Goal: Task Accomplishment & Management: Complete application form

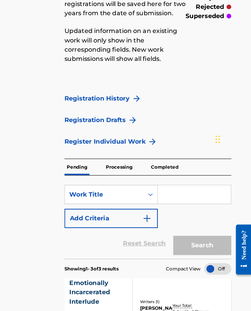
scroll to position [64, 7]
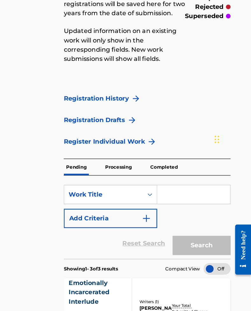
click at [97, 140] on link "Register Individual Work" at bounding box center [130, 144] width 67 height 8
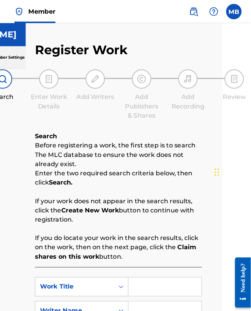
scroll to position [0, 24]
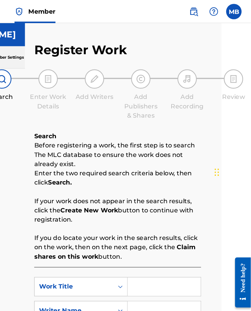
click at [149, 234] on input "Search Form" at bounding box center [179, 236] width 60 height 15
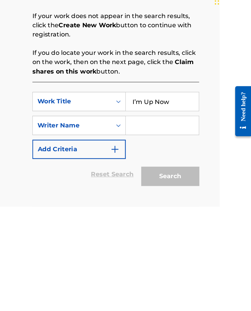
type input "I’m Up Now"
click at [146, 217] on div "SearchWithCriteriadfb764c6-700f-4786-8813-7468c7127679 Work Title I’m Up Now Se…" at bounding box center [139, 244] width 137 height 55
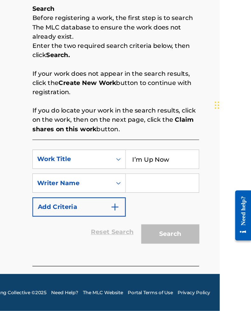
click at [148, 198] on input "Search Form" at bounding box center [178, 205] width 60 height 15
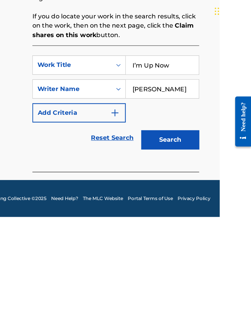
type input "[PERSON_NAME]"
click at [161, 240] on button "Search" at bounding box center [185, 248] width 48 height 16
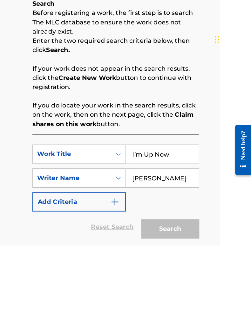
scroll to position [92, 36]
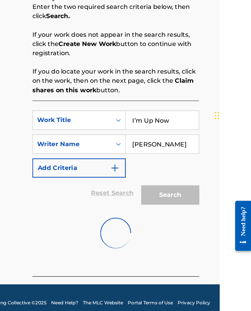
click at [135, 181] on img "Search Form" at bounding box center [139, 185] width 8 height 8
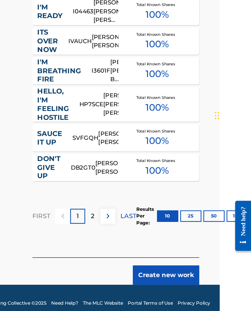
click at [154, 265] on button "Create new work" at bounding box center [181, 273] width 55 height 16
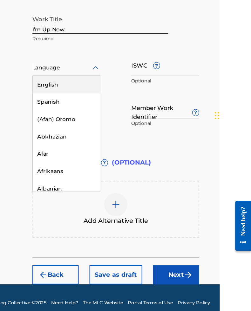
scroll to position [94, 36]
click at [71, 109] on div "English" at bounding box center [98, 116] width 55 height 14
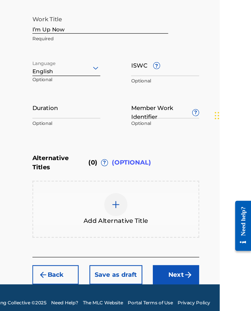
click at [152, 91] on input "ISWC ?" at bounding box center [180, 100] width 56 height 18
type input "T3082347084"
click at [71, 126] on input "Duration" at bounding box center [99, 135] width 56 height 18
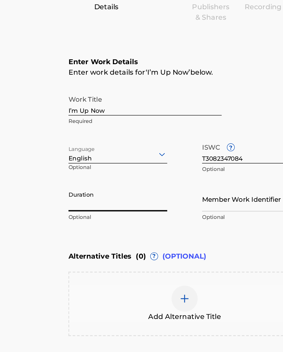
scroll to position [46, 20]
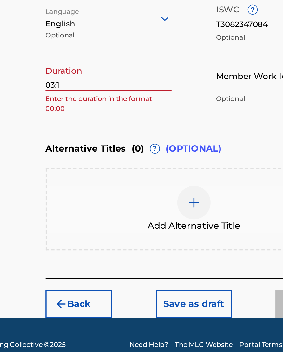
type input "03:14"
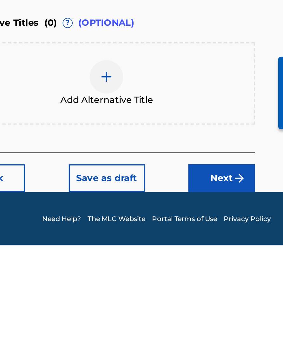
click at [219, 305] on button "Next" at bounding box center [238, 313] width 38 height 16
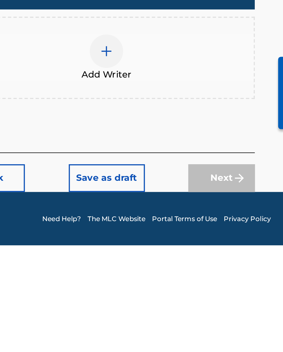
scroll to position [11, 20]
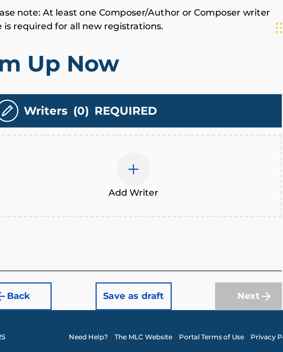
click at [168, 237] on img at bounding box center [172, 241] width 8 height 8
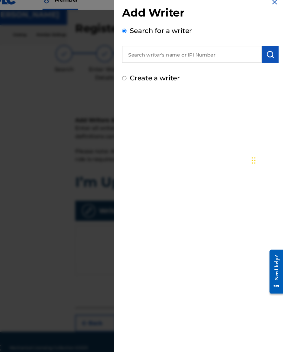
click at [132, 53] on input "text" at bounding box center [196, 61] width 131 height 16
type input "00633075072"
click at [251, 57] on img "submit" at bounding box center [271, 61] width 8 height 8
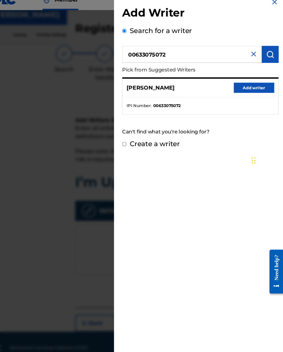
click at [236, 87] on button "Add writer" at bounding box center [255, 92] width 38 height 10
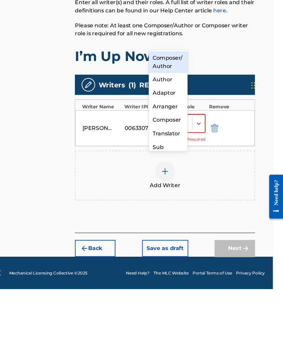
scroll to position [17, 20]
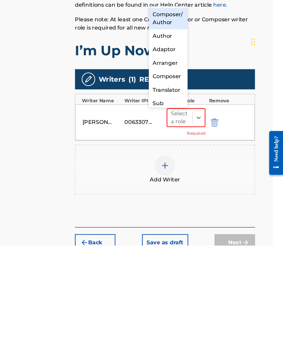
click at [157, 128] on div "Composer/Author" at bounding box center [175, 138] width 36 height 20
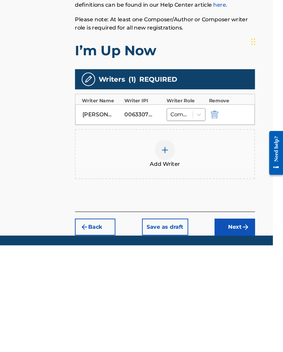
scroll to position [43, 20]
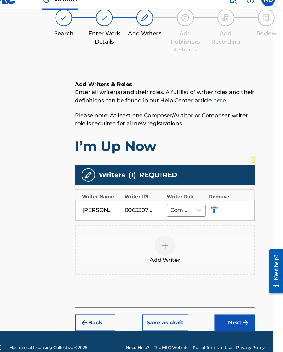
click at [224, 305] on button "Next" at bounding box center [238, 313] width 38 height 16
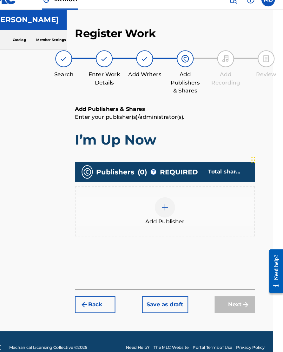
scroll to position [11, 20]
click at [162, 195] on div at bounding box center [171, 204] width 19 height 19
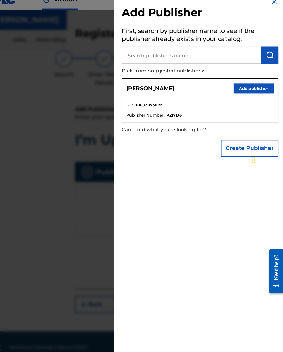
click at [236, 88] on button "Add publisher" at bounding box center [255, 93] width 38 height 10
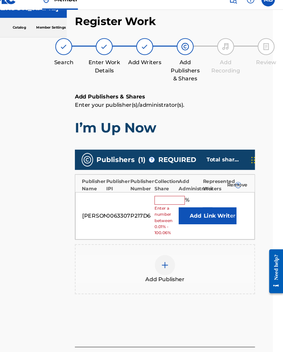
click at [162, 194] on input "text" at bounding box center [176, 198] width 29 height 8
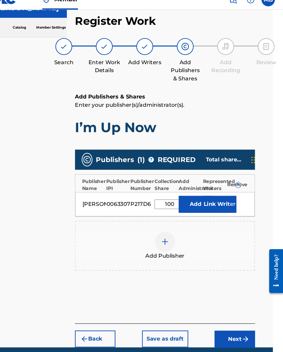
type input "100"
click at [208, 195] on button "Link Writer" at bounding box center [224, 202] width 32 height 16
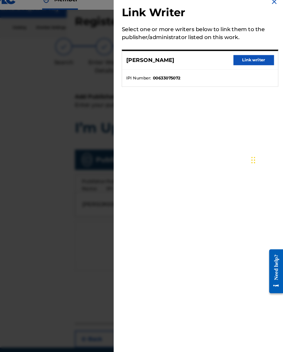
click at [242, 62] on button "Link writer" at bounding box center [255, 67] width 38 height 10
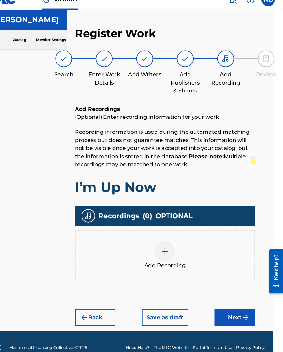
click at [162, 236] on div at bounding box center [171, 245] width 19 height 19
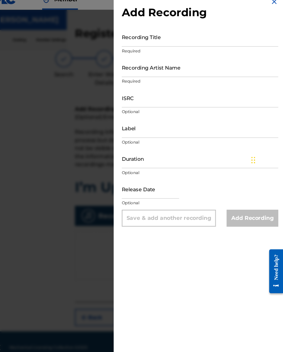
click at [136, 40] on input "Recording Title" at bounding box center [204, 45] width 147 height 18
type input "I’m Up Now"
click at [187, 64] on input "Recording Artist Name" at bounding box center [204, 73] width 147 height 18
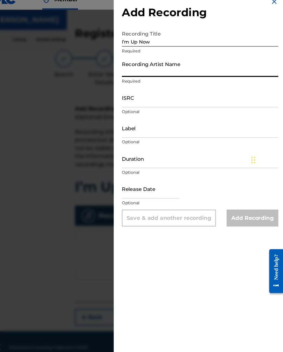
type input "[PERSON_NAME]"
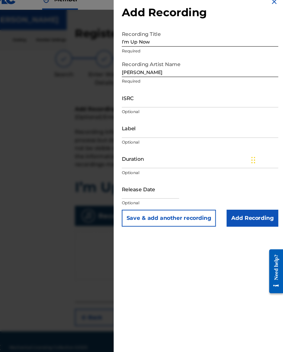
click at [154, 125] on input "Label" at bounding box center [204, 130] width 147 height 18
click at [160, 152] on input "Duration" at bounding box center [204, 159] width 147 height 18
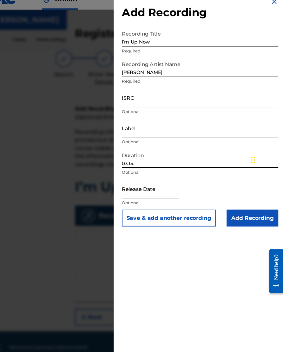
type input "03:14"
click at [157, 180] on input "text" at bounding box center [158, 187] width 54 height 18
select select "7"
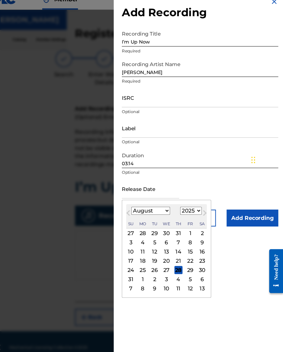
click at [189, 204] on select "1899 1900 1901 1902 1903 1904 1905 1906 1907 1908 1909 1910 1911 1912 1913 1914…" at bounding box center [196, 207] width 20 height 7
click at [188, 204] on select "1899 1900 1901 1902 1903 1904 1905 1906 1907 1908 1909 1910 1911 1912 1913 1914…" at bounding box center [196, 207] width 20 height 7
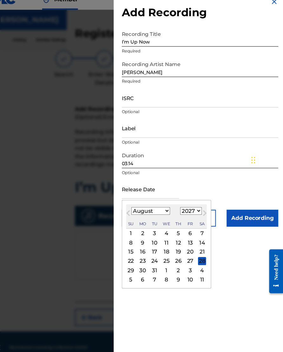
click at [186, 204] on select "1899 1900 1901 1902 1903 1904 1905 1906 1907 1908 1909 1910 1911 1912 1913 1914…" at bounding box center [196, 207] width 20 height 7
select select "2021"
click at [147, 243] on div "16" at bounding box center [151, 247] width 8 height 8
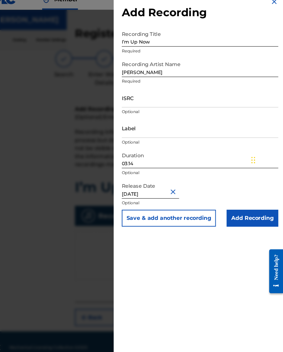
type input "[DATE]"
click at [147, 182] on input "[DATE]" at bounding box center [158, 187] width 54 height 18
select select "7"
select select "2021"
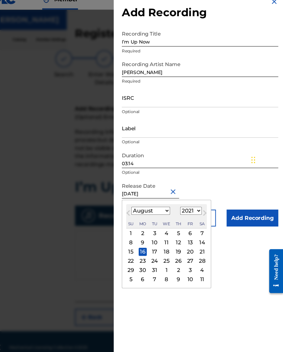
click at [150, 204] on select "January February March April May June July August September October November De…" at bounding box center [158, 207] width 36 height 7
click at [156, 204] on select "January February March April May June July August September October November De…" at bounding box center [158, 207] width 36 height 7
select select "11"
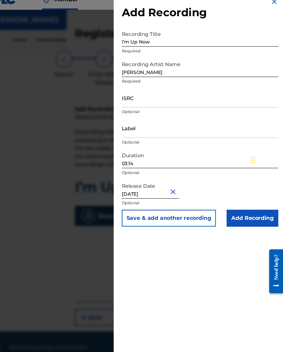
click at [239, 207] on input "Add Recording" at bounding box center [254, 215] width 49 height 16
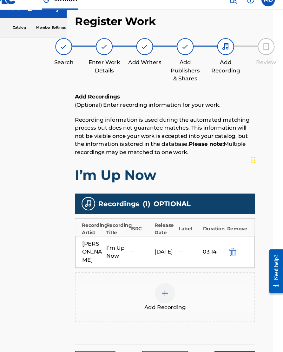
click at [162, 243] on div "[DATE]" at bounding box center [171, 247] width 19 height 8
click at [160, 232] on div "[PERSON_NAME] I’m Up Now -- [DATE] 03:14" at bounding box center [172, 247] width 169 height 30
click at [232, 243] on img "submit" at bounding box center [235, 247] width 7 height 8
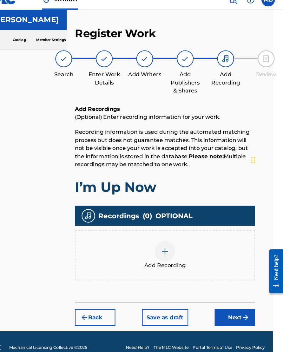
click at [162, 236] on div at bounding box center [171, 245] width 19 height 19
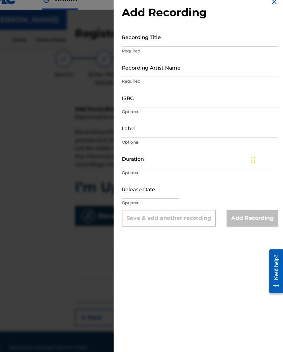
click at [150, 182] on input "text" at bounding box center [158, 187] width 54 height 18
select select "7"
select select "2025"
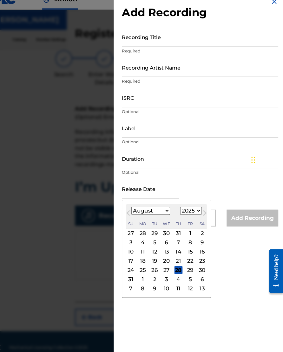
click at [154, 204] on select "January February March April May June July August September October November De…" at bounding box center [158, 207] width 36 height 7
click at [152, 204] on select "January February March April May June July August September October November De…" at bounding box center [158, 207] width 36 height 7
select select "11"
click at [190, 204] on select "1899 1900 1901 1902 1903 1904 1905 1906 1907 1908 1909 1910 1911 1912 1913 1914…" at bounding box center [196, 207] width 20 height 7
select select "2021"
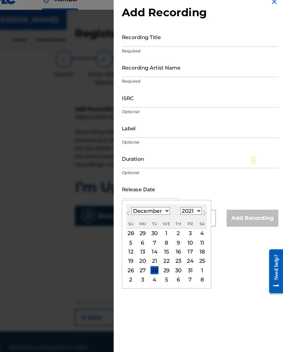
click at [181, 243] on div "16" at bounding box center [185, 247] width 8 height 8
type input "[DATE]"
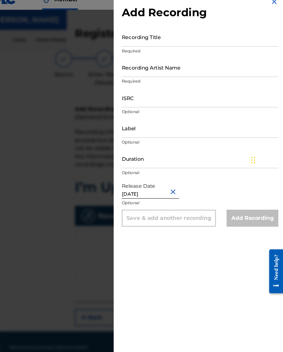
click at [148, 153] on input "Duration" at bounding box center [204, 159] width 147 height 18
type input "03:14"
click at [164, 96] on input "ISRC" at bounding box center [204, 102] width 147 height 18
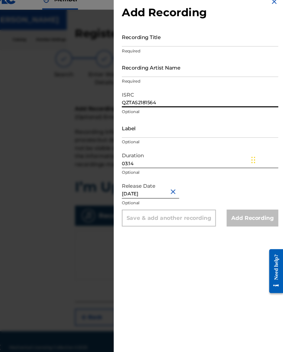
type input "QZTAS2181564"
click at [184, 68] on input "Recording Artist Name" at bounding box center [204, 73] width 147 height 18
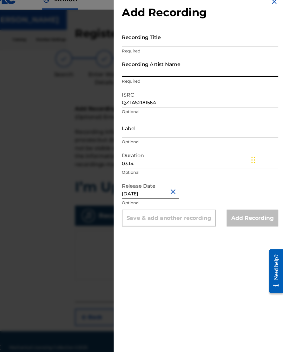
type input "[PERSON_NAME]"
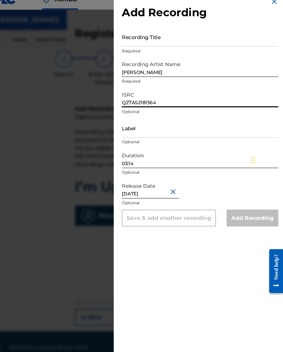
click at [165, 36] on input "Recording Title" at bounding box center [204, 45] width 147 height 18
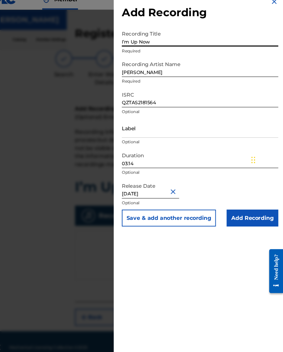
type input "I’m Up Now"
click at [241, 207] on input "Add Recording" at bounding box center [254, 215] width 49 height 16
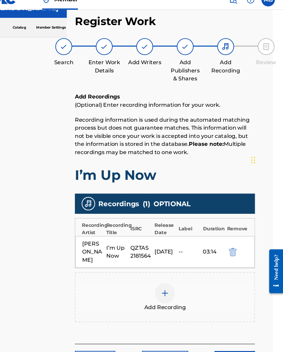
click at [224, 312] on button "Next" at bounding box center [238, 348] width 38 height 16
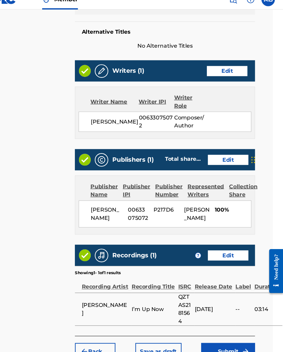
scroll to position [241, 20]
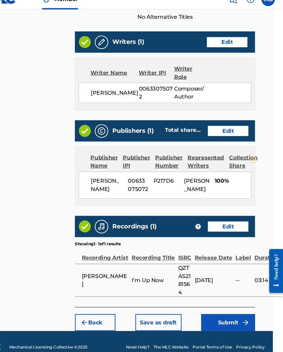
click at [212, 305] on button "Submit" at bounding box center [231, 313] width 51 height 16
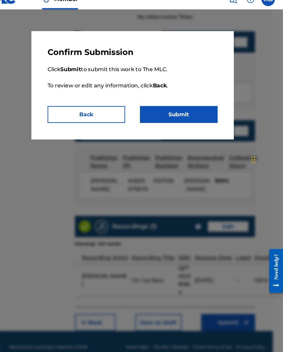
click at [156, 112] on button "Submit" at bounding box center [185, 118] width 73 height 16
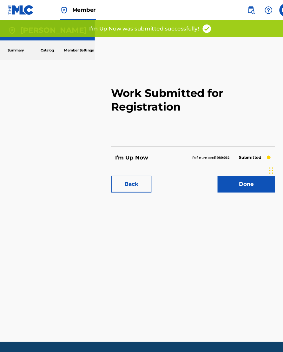
click at [244, 175] on link "Done" at bounding box center [232, 173] width 54 height 16
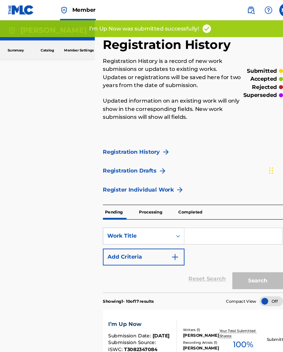
click at [130, 176] on link "Register Individual Work" at bounding box center [130, 179] width 67 height 8
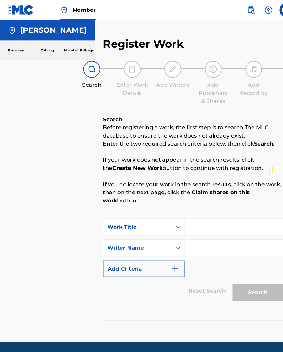
click at [215, 211] on input "Search Form" at bounding box center [220, 213] width 92 height 15
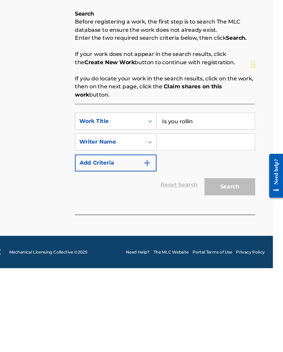
type input "Is you rollin"
click at [198, 225] on input "Search Form" at bounding box center [210, 232] width 92 height 15
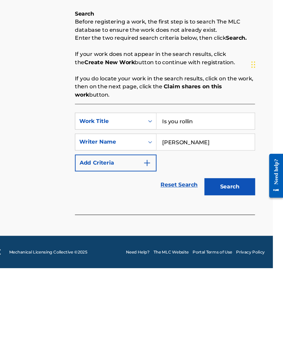
type input "[PERSON_NAME]"
click at [217, 267] on button "Search" at bounding box center [233, 275] width 48 height 16
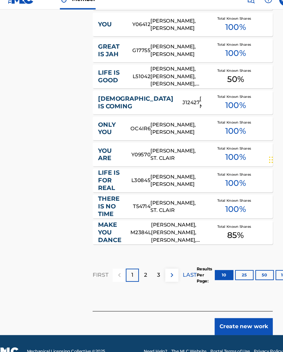
scroll to position [339, 19]
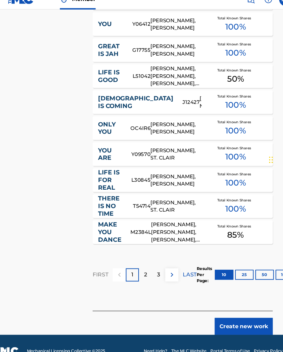
click at [232, 311] on button "Create new work" at bounding box center [229, 317] width 55 height 16
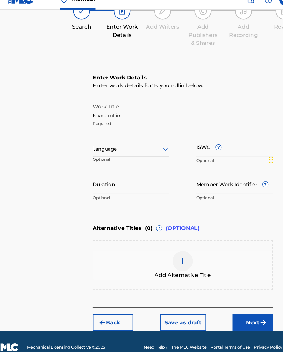
scroll to position [46, 19]
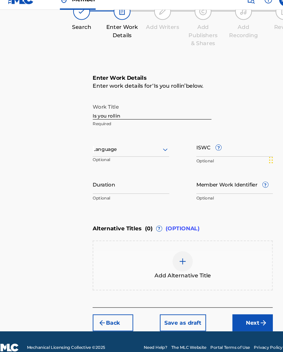
click at [148, 104] on input "Is you rollin" at bounding box center [143, 113] width 112 height 18
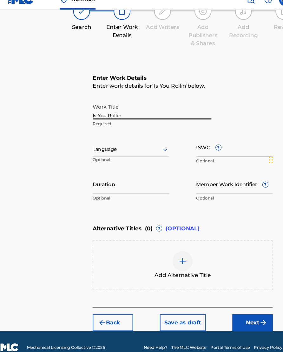
type input "Is You Rollin"
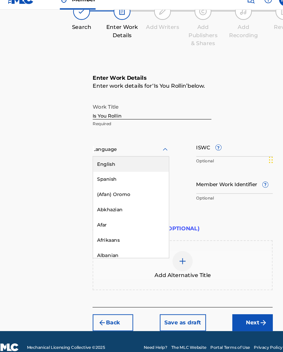
click at [143, 157] on div "English" at bounding box center [123, 164] width 71 height 14
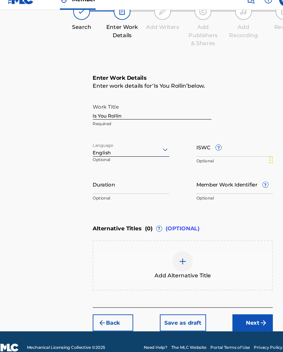
click at [190, 139] on input "ISWC ?" at bounding box center [221, 148] width 72 height 18
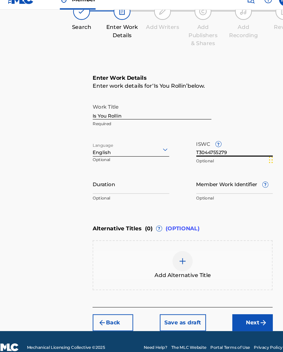
type input "T3044755279"
click at [134, 178] on input "Duration" at bounding box center [123, 183] width 72 height 18
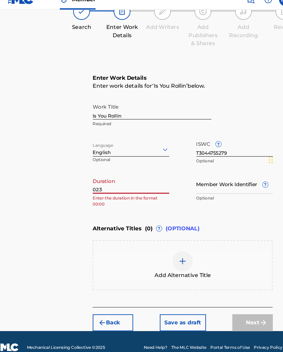
type input "02:35"
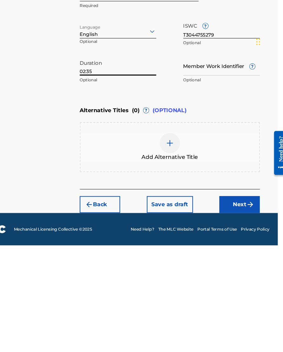
click at [230, 305] on button "Next" at bounding box center [238, 313] width 38 height 16
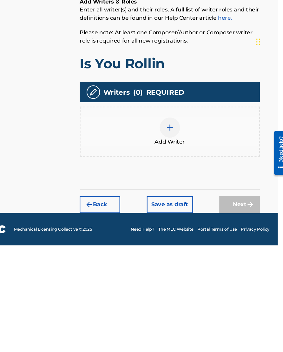
scroll to position [11, 18]
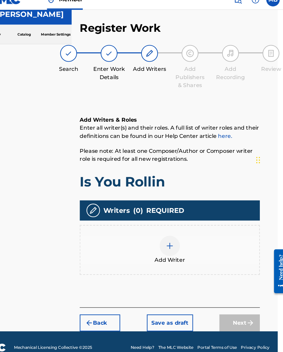
click at [168, 237] on img at bounding box center [172, 241] width 8 height 8
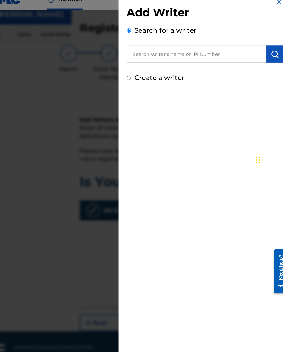
click at [204, 54] on input "text" at bounding box center [196, 61] width 131 height 16
type input "00633075072"
click at [251, 57] on img "submit" at bounding box center [271, 61] width 8 height 8
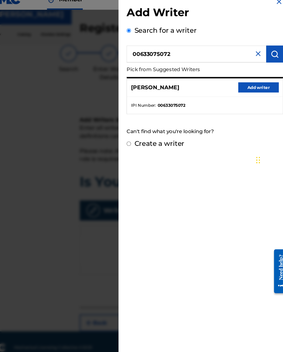
click at [248, 87] on button "Add writer" at bounding box center [255, 92] width 38 height 10
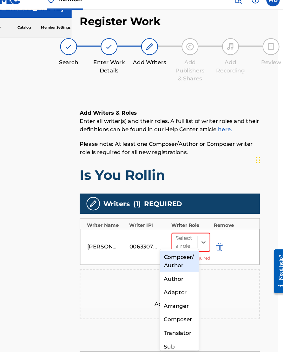
scroll to position [17, 19]
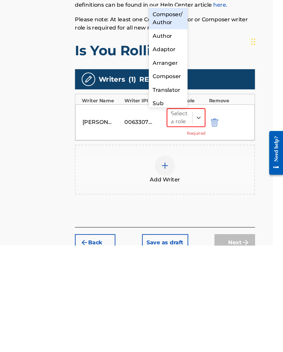
click at [157, 128] on div "Composer/Author" at bounding box center [175, 138] width 36 height 20
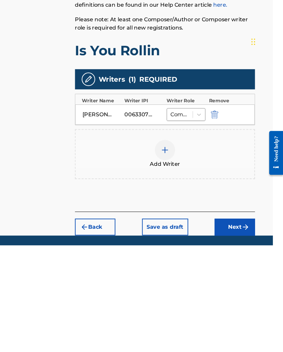
scroll to position [43, 20]
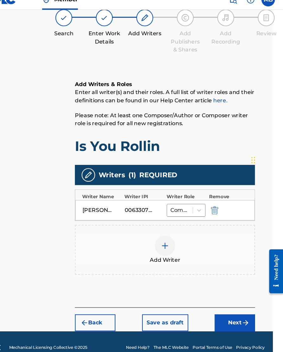
click at [224, 305] on button "Next" at bounding box center [238, 313] width 38 height 16
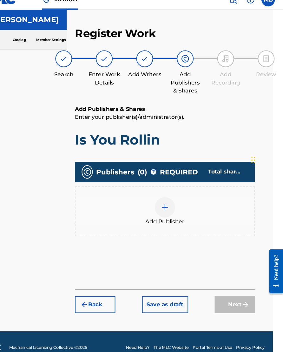
scroll to position [11, 20]
click at [162, 195] on div at bounding box center [171, 204] width 19 height 19
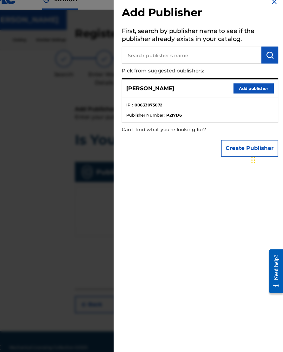
click at [246, 88] on button "Add publisher" at bounding box center [255, 93] width 38 height 10
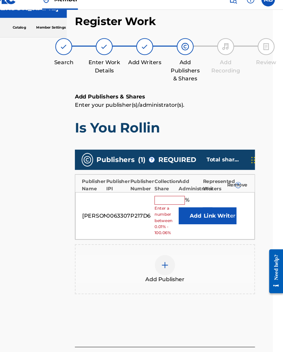
click at [165, 194] on input "text" at bounding box center [176, 198] width 29 height 8
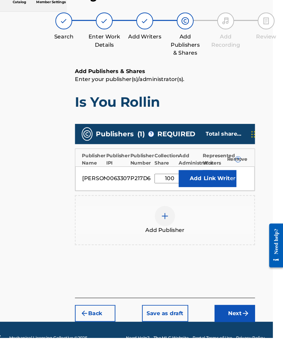
type input "100"
click at [208, 194] on button "Link Writer" at bounding box center [224, 202] width 32 height 16
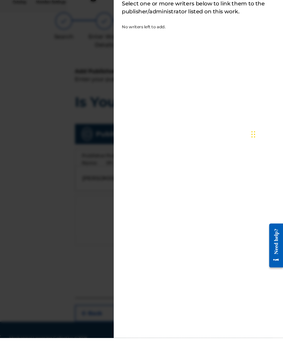
scroll to position [32, 20]
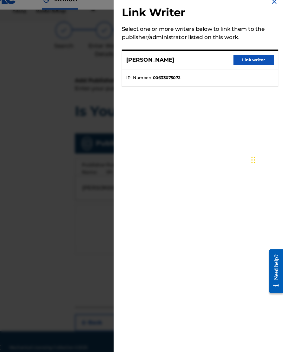
click at [236, 62] on button "Link writer" at bounding box center [255, 67] width 38 height 10
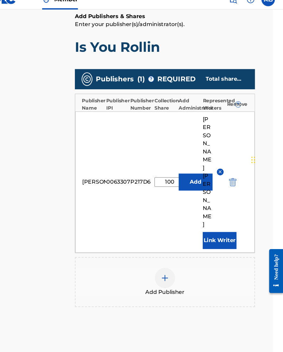
scroll to position [89, 19]
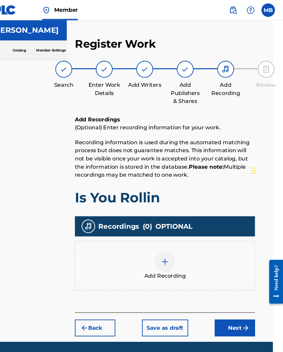
scroll to position [11, 20]
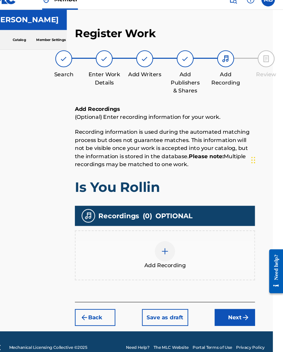
click at [168, 242] on img at bounding box center [172, 246] width 8 height 8
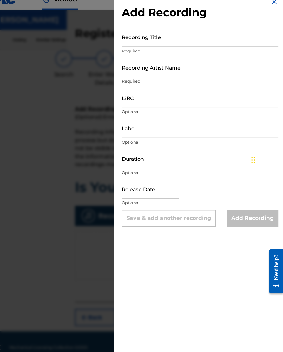
click at [177, 39] on input "Recording Title" at bounding box center [204, 45] width 147 height 18
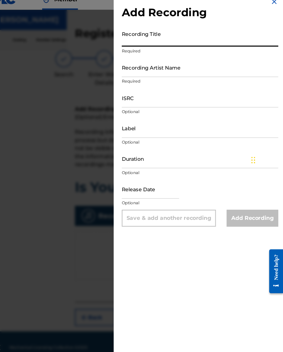
scroll to position [11, 19]
type input "Is Rollin You"
click at [194, 68] on input "Recording Artist Name" at bounding box center [204, 73] width 147 height 18
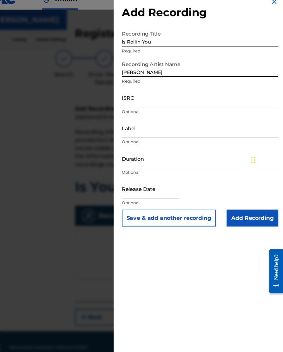
type input "[PERSON_NAME]"
click at [179, 93] on input "ISRC" at bounding box center [204, 102] width 147 height 18
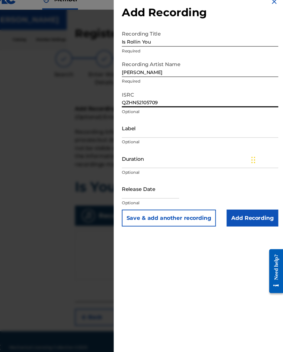
type input "QZHN52105709"
click at [153, 157] on input "Duration" at bounding box center [204, 159] width 147 height 18
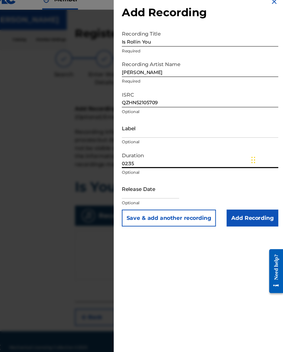
type input "02:35"
click at [157, 185] on input "text" at bounding box center [158, 187] width 54 height 18
select select "7"
select select "2025"
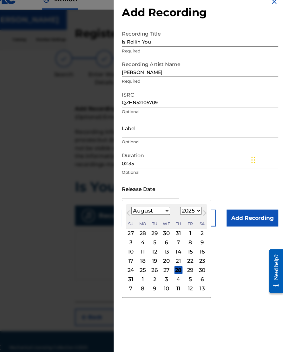
click at [162, 204] on select "January February March April May June July August September October November De…" at bounding box center [158, 207] width 36 height 7
click at [155, 204] on select "January February March April May June July August September October November De…" at bounding box center [158, 207] width 36 height 7
select select "4"
click at [203, 225] on div "3" at bounding box center [207, 229] width 8 height 8
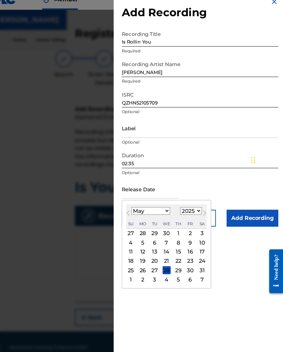
type input "[DATE]"
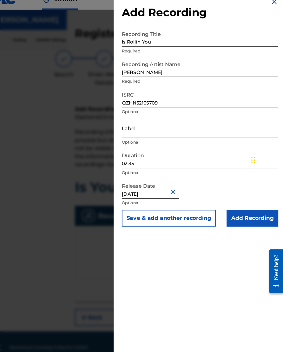
click at [146, 182] on input "[DATE]" at bounding box center [158, 187] width 54 height 18
select select "4"
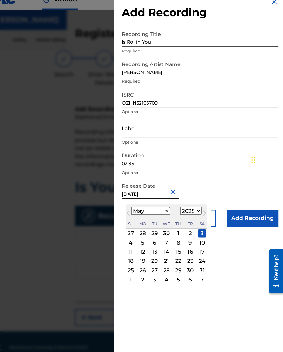
scroll to position [11, 19]
click at [190, 204] on select "1899 1900 1901 1902 1903 1904 1905 1906 1907 1908 1909 1910 1911 1912 1913 1914…" at bounding box center [196, 207] width 20 height 7
click at [186, 204] on select "1899 1900 1901 1902 1903 1904 1905 1906 1907 1908 1909 1910 1911 1912 1913 1914…" at bounding box center [196, 207] width 20 height 7
select select "2021"
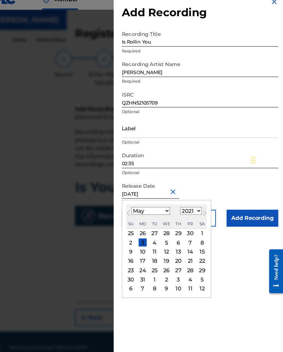
click at [147, 234] on div "3" at bounding box center [151, 238] width 8 height 8
type input "[DATE]"
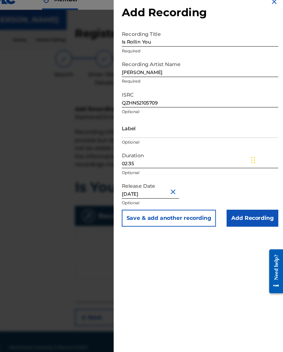
click at [239, 210] on input "Add Recording" at bounding box center [254, 215] width 49 height 16
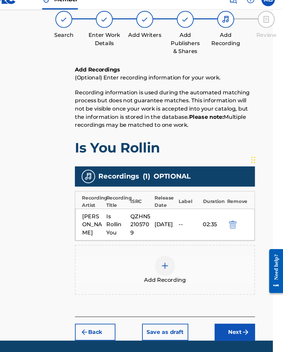
scroll to position [51, 19]
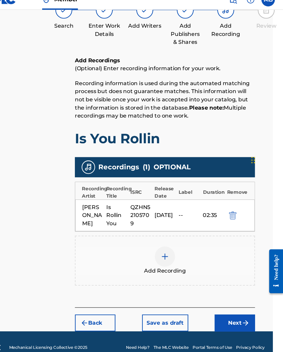
click at [224, 305] on button "Next" at bounding box center [238, 313] width 38 height 16
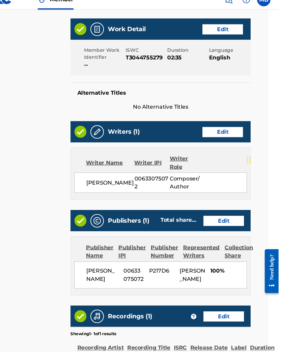
scroll to position [241, 20]
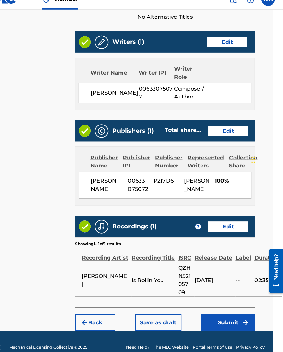
click at [222, 305] on button "Submit" at bounding box center [231, 313] width 51 height 16
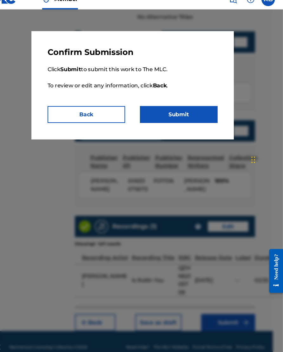
click at [189, 110] on button "Submit" at bounding box center [185, 118] width 73 height 16
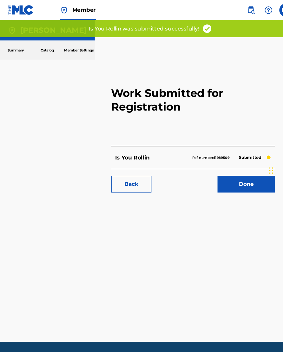
click at [241, 170] on link "Done" at bounding box center [232, 173] width 54 height 16
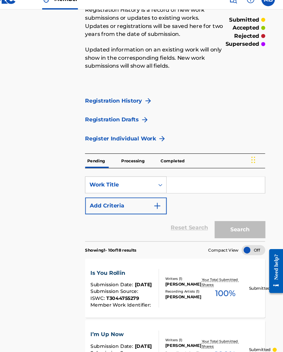
scroll to position [38, 6]
click at [141, 136] on link "Register Individual Work" at bounding box center [130, 140] width 67 height 8
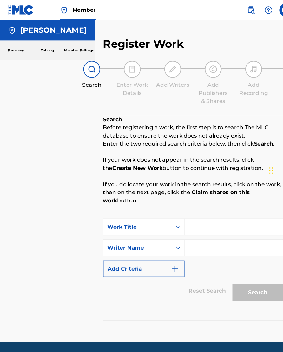
click at [209, 209] on input "Search Form" at bounding box center [220, 213] width 92 height 15
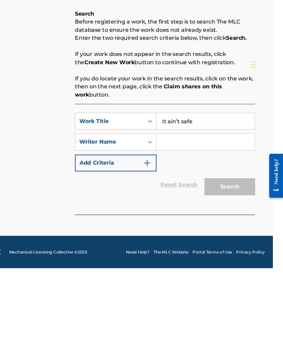
type input "It ain’t safe"
click at [193, 225] on input "Search Form" at bounding box center [210, 232] width 92 height 15
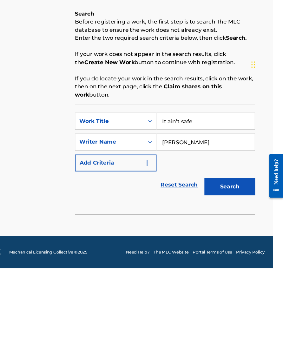
type input "[PERSON_NAME]"
click at [222, 267] on button "Search" at bounding box center [233, 275] width 48 height 16
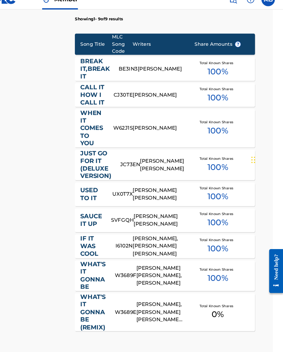
scroll to position [350, 19]
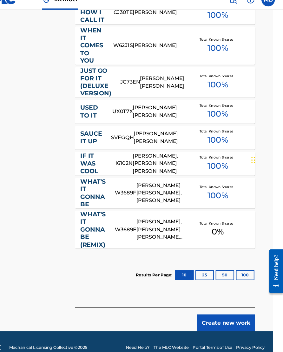
click at [210, 305] on button "Create new work" at bounding box center [229, 313] width 55 height 16
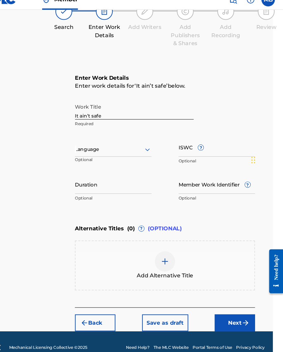
click at [135, 110] on input "It ain’t safe" at bounding box center [143, 113] width 112 height 18
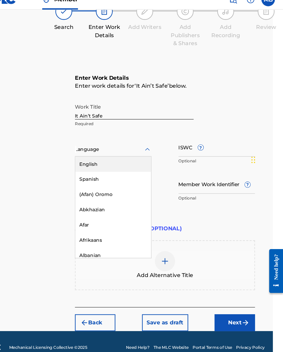
click at [123, 157] on div "English" at bounding box center [123, 164] width 71 height 14
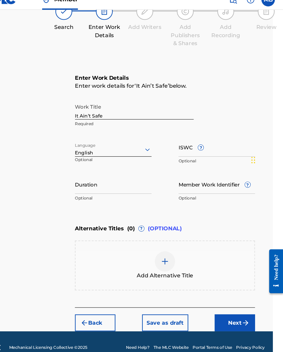
click at [211, 145] on input "ISWC ?" at bounding box center [221, 148] width 72 height 18
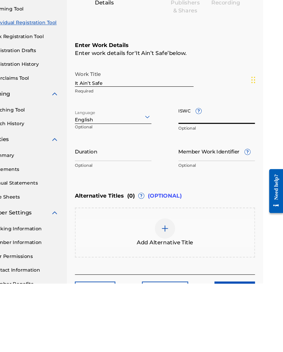
scroll to position [0, 19]
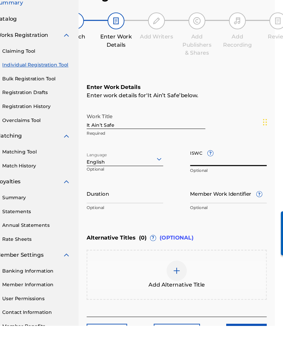
click at [151, 149] on input "It Ain’t Safe" at bounding box center [143, 158] width 112 height 18
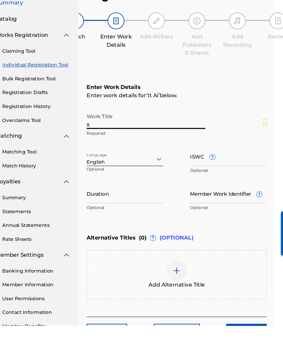
type input "I"
type input "Just Fine"
click at [230, 183] on input "ISWC ?" at bounding box center [221, 192] width 72 height 18
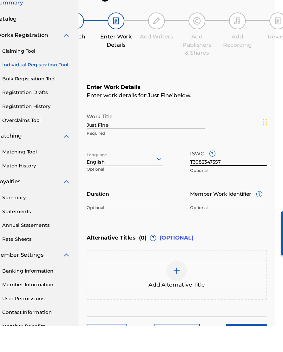
type input "T3082347357"
click at [133, 218] on input "Duration" at bounding box center [123, 227] width 72 height 18
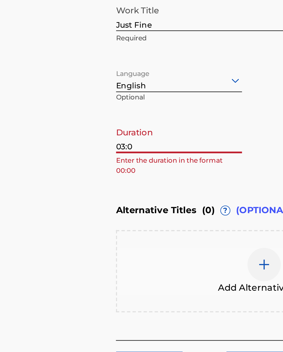
type input "03:01"
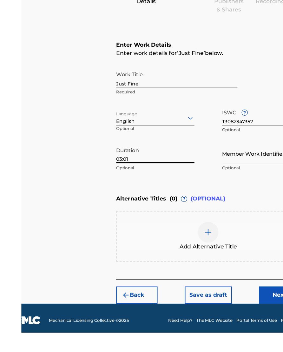
scroll to position [46, 20]
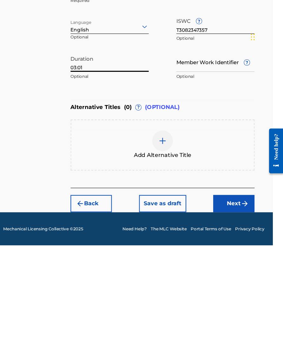
click at [219, 305] on button "Next" at bounding box center [238, 313] width 38 height 16
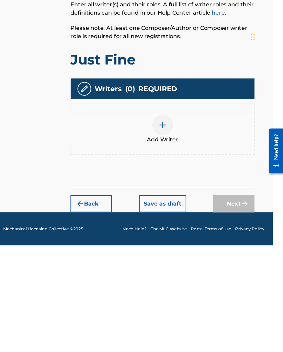
scroll to position [11, 20]
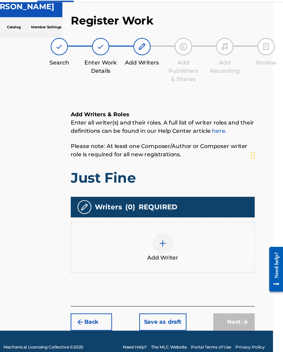
click at [156, 231] on div "Add Writer" at bounding box center [172, 244] width 168 height 27
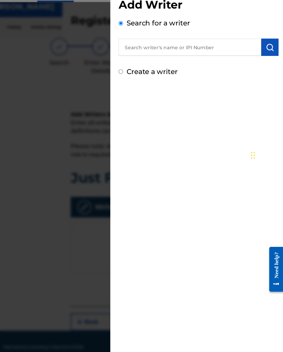
click at [198, 53] on input "text" at bounding box center [196, 61] width 131 height 16
type input "00633075072"
click at [251, 57] on img "submit" at bounding box center [271, 61] width 8 height 8
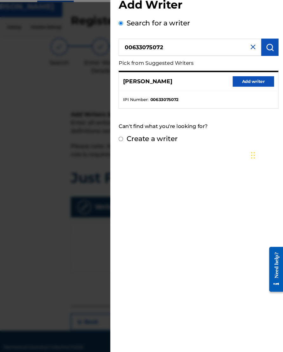
click at [236, 87] on button "Add writer" at bounding box center [255, 92] width 38 height 10
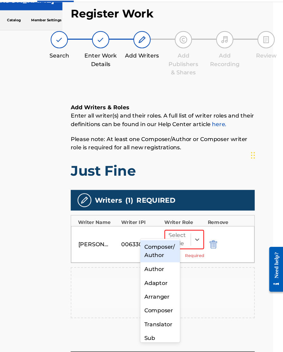
scroll to position [15, 20]
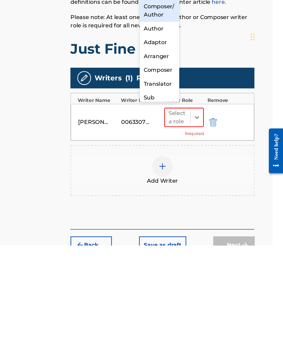
click at [151, 126] on div "Composer/Author" at bounding box center [169, 136] width 36 height 20
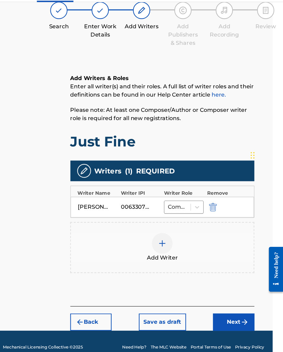
scroll to position [43, 20]
click at [219, 305] on button "Next" at bounding box center [238, 313] width 38 height 16
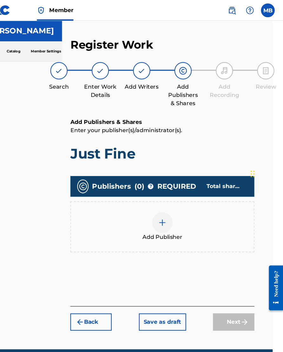
scroll to position [11, 20]
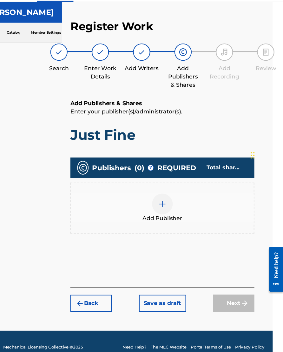
click at [168, 201] on img at bounding box center [172, 205] width 8 height 8
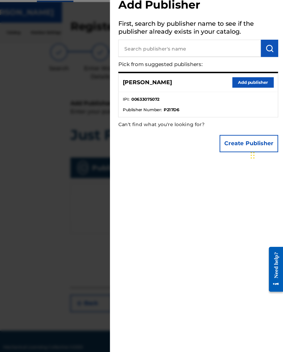
click at [236, 88] on button "Add publisher" at bounding box center [255, 93] width 38 height 10
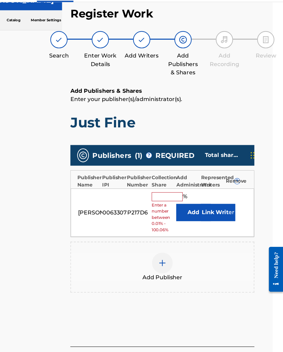
click at [162, 194] on input "text" at bounding box center [176, 198] width 29 height 8
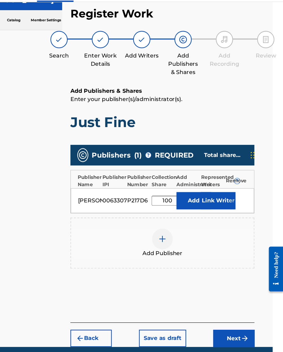
type input "100"
click at [208, 194] on button "Link Writer" at bounding box center [224, 202] width 32 height 16
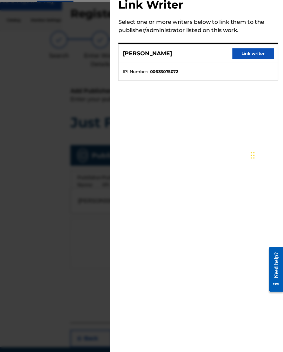
click at [236, 62] on button "Link writer" at bounding box center [255, 67] width 38 height 10
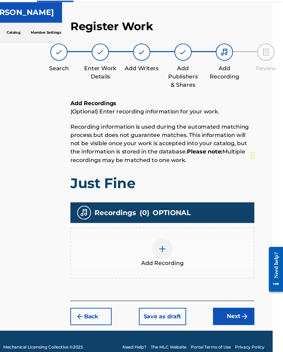
click at [168, 242] on img at bounding box center [172, 246] width 8 height 8
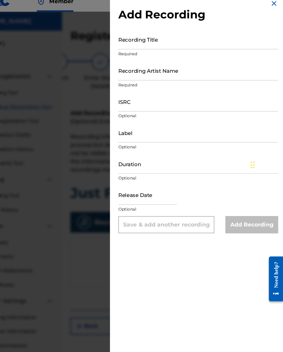
scroll to position [0, 19]
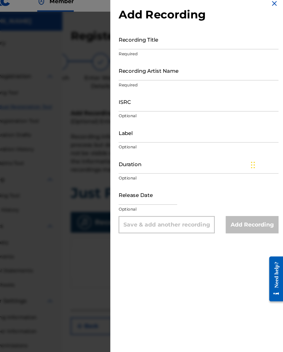
click at [251, 8] on img at bounding box center [275, 12] width 8 height 8
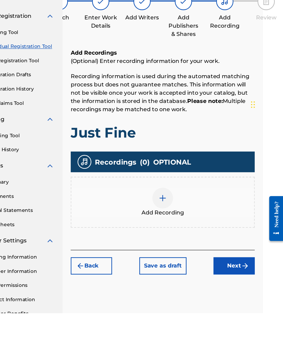
scroll to position [42, 19]
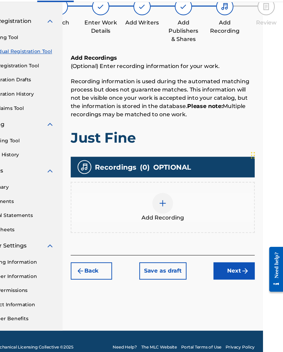
click at [244, 262] on img "submit" at bounding box center [248, 266] width 8 height 8
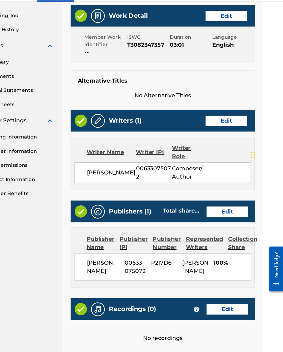
scroll to position [204, 19]
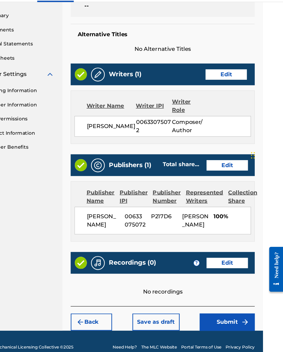
click at [221, 305] on button "Submit" at bounding box center [231, 313] width 51 height 16
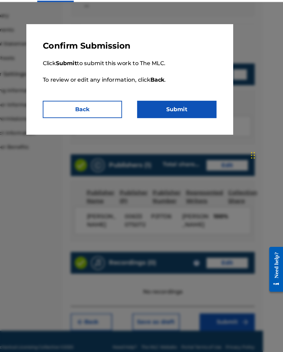
click at [179, 110] on button "Submit" at bounding box center [185, 118] width 73 height 16
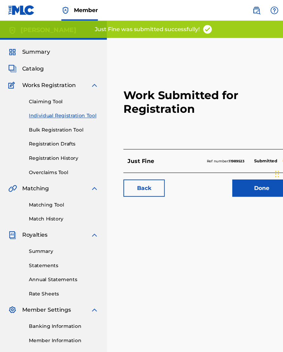
click at [240, 175] on link "Done" at bounding box center [241, 173] width 54 height 16
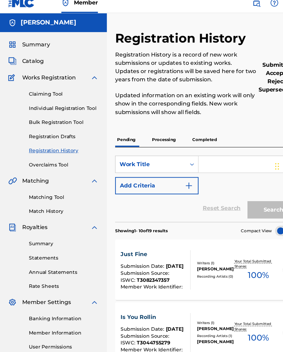
click at [44, 59] on div "Catalog" at bounding box center [49, 63] width 83 height 8
click at [44, 51] on div "Summary Catalog Works Registration Claiming Tool Individual Registration Tool B…" at bounding box center [49, 199] width 98 height 327
click at [34, 59] on span "Catalog" at bounding box center [30, 63] width 20 height 8
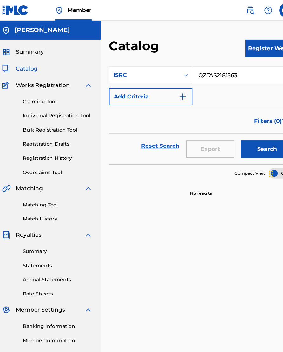
click at [243, 47] on button "Register Work" at bounding box center [254, 44] width 44 height 16
click at [245, 61] on link "Individual" at bounding box center [254, 64] width 44 height 15
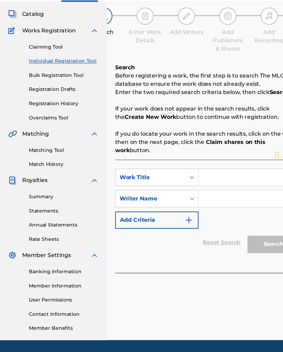
scroll to position [34, 0]
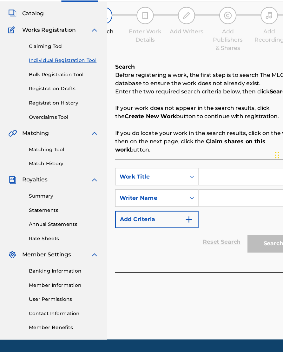
click at [224, 172] on input "Search Form" at bounding box center [229, 179] width 92 height 15
type input "Late Nights and swishas"
click at [229, 192] on input "Search Form" at bounding box center [229, 199] width 92 height 15
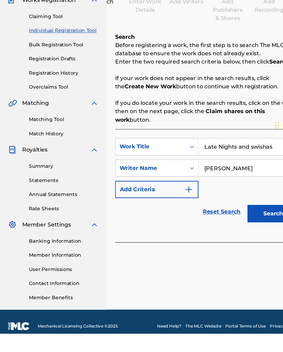
type input "[PERSON_NAME]"
click at [247, 233] on button "Search" at bounding box center [252, 241] width 48 height 16
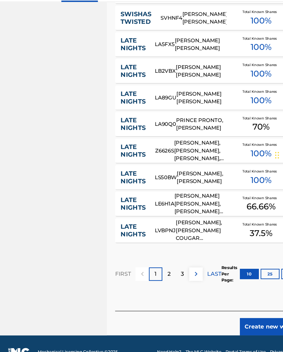
scroll to position [346, 0]
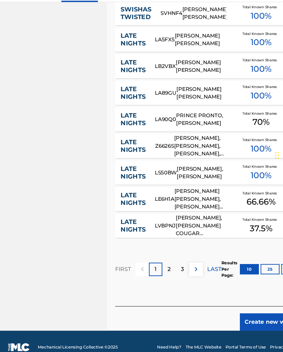
click at [236, 305] on button "Create new work" at bounding box center [248, 313] width 55 height 16
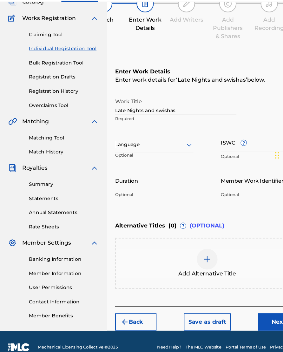
scroll to position [46, 0]
click at [187, 104] on input "Late Nights and swishas" at bounding box center [162, 113] width 112 height 18
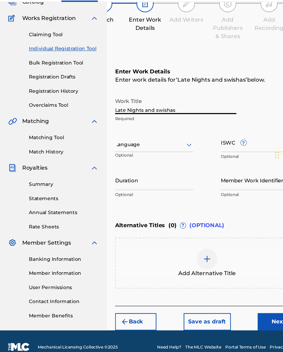
click at [195, 104] on input "Late Nights and swishas" at bounding box center [162, 113] width 112 height 18
click at [192, 104] on input "Late Nights and swishas" at bounding box center [162, 113] width 112 height 18
type input "Late Nights and Swishaz"
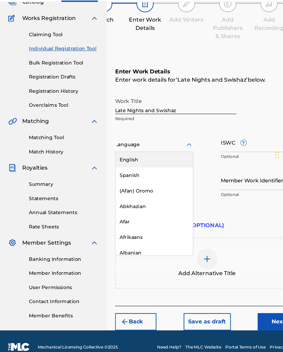
click at [158, 157] on div "English" at bounding box center [141, 164] width 71 height 14
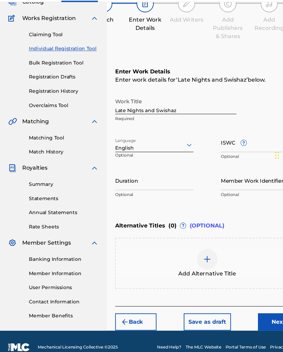
click at [242, 139] on input "ISWC ?" at bounding box center [239, 148] width 72 height 18
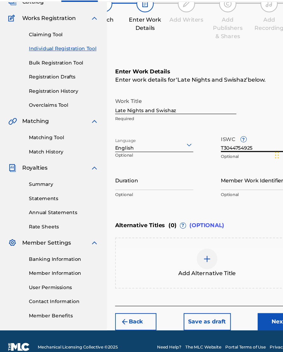
type input "T3044754925"
click at [157, 174] on input "Duration" at bounding box center [142, 183] width 72 height 18
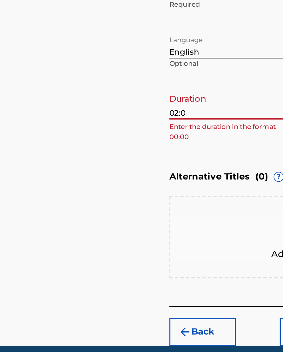
type input "02:00"
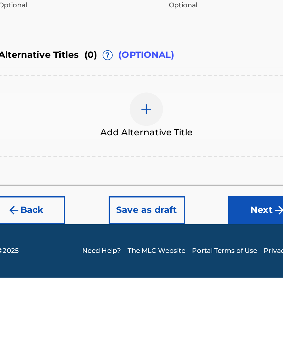
click at [228, 305] on button "Next" at bounding box center [247, 313] width 38 height 16
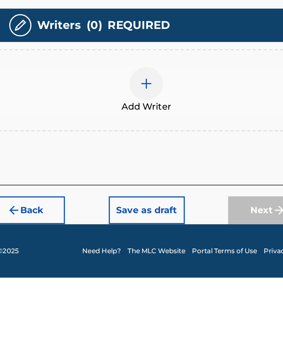
scroll to position [29, 0]
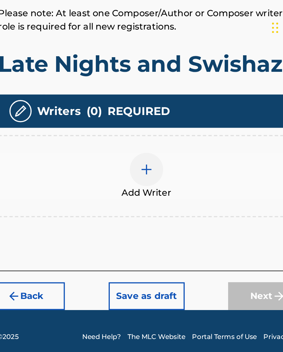
click at [178, 237] on img at bounding box center [182, 241] width 8 height 8
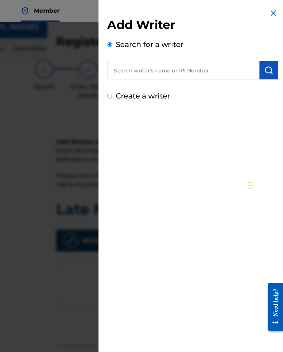
scroll to position [16, 19]
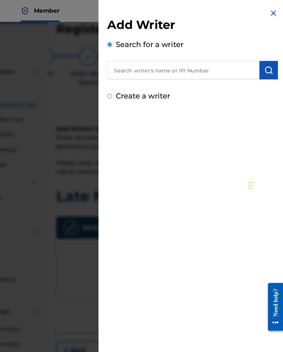
click at [143, 61] on input "text" at bounding box center [196, 61] width 131 height 16
type input "00633075072"
click at [251, 62] on img "submit" at bounding box center [271, 61] width 8 height 8
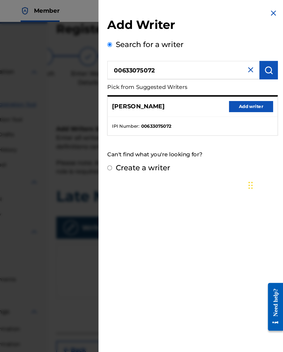
click at [236, 95] on button "Add writer" at bounding box center [255, 92] width 38 height 10
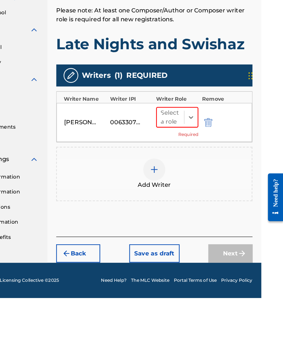
scroll to position [22, 19]
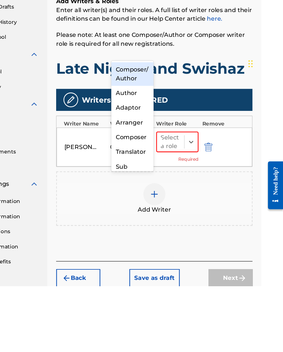
click at [135, 159] on div "Composer/Author" at bounding box center [153, 169] width 36 height 20
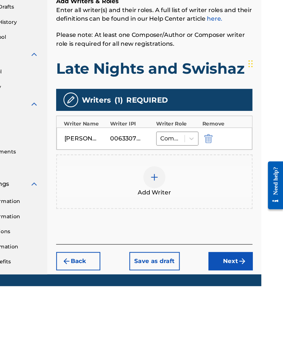
scroll to position [63, 19]
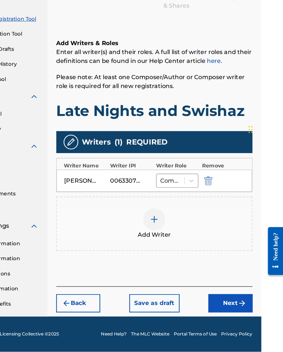
click at [219, 302] on button "Next" at bounding box center [238, 310] width 38 height 16
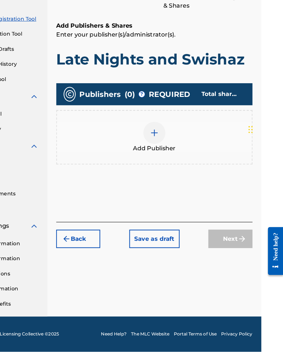
click at [168, 159] on img at bounding box center [172, 163] width 8 height 8
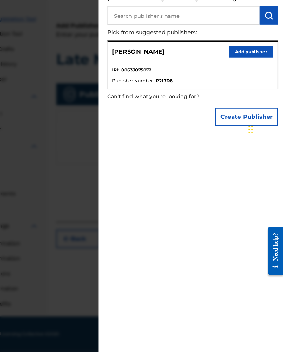
click at [236, 88] on button "Add publisher" at bounding box center [255, 93] width 38 height 10
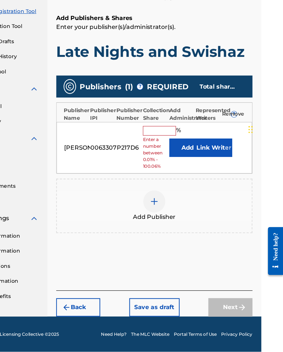
click at [162, 157] on input "text" at bounding box center [176, 161] width 29 height 8
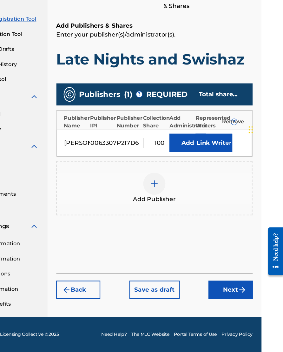
type input "100"
click at [208, 163] on button "Link Writer" at bounding box center [224, 171] width 32 height 16
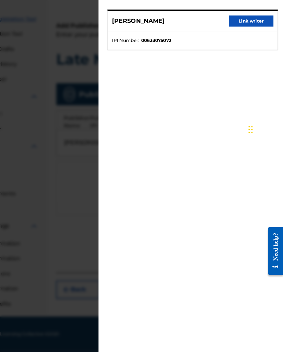
click at [236, 62] on button "Link writer" at bounding box center [255, 67] width 38 height 10
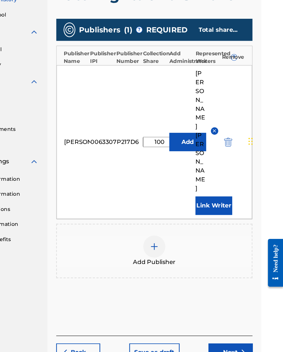
click at [219, 312] on button "Next" at bounding box center [238, 342] width 38 height 16
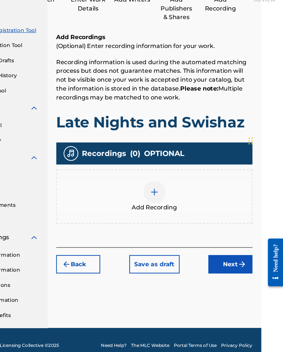
click at [168, 200] on img at bounding box center [172, 204] width 8 height 8
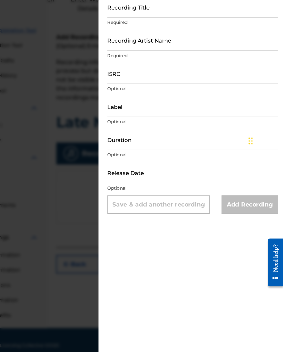
click at [167, 150] on input "Duration" at bounding box center [204, 159] width 147 height 18
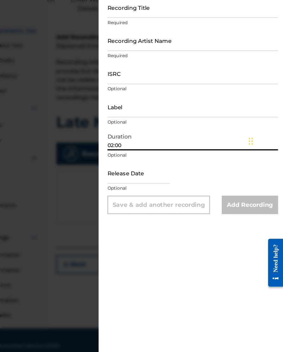
type input "02:00"
click at [131, 178] on input "text" at bounding box center [158, 187] width 54 height 18
select select "7"
select select "2025"
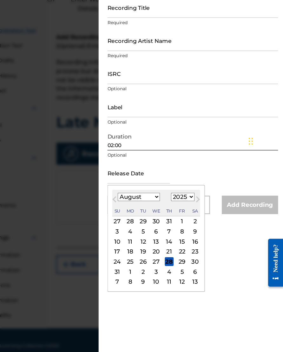
click at [140, 204] on select "January February March April May June July August September October November De…" at bounding box center [158, 207] width 36 height 7
select select "11"
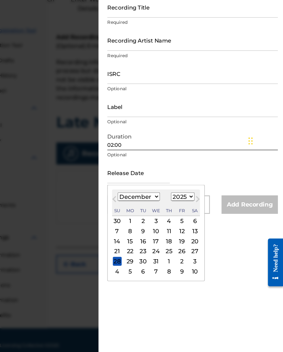
click at [186, 204] on select "1899 1900 1901 1902 1903 1904 1905 1906 1907 1908 1909 1910 1911 1912 1913 1914…" at bounding box center [196, 207] width 20 height 7
select select "2019"
click at [158, 225] on div "3" at bounding box center [162, 229] width 8 height 8
type input "[DATE]"
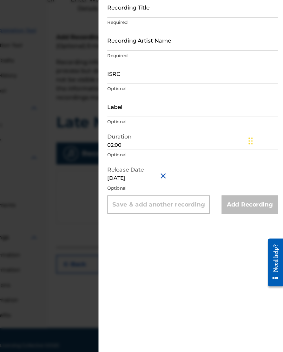
click at [147, 93] on input "ISRC" at bounding box center [204, 102] width 147 height 18
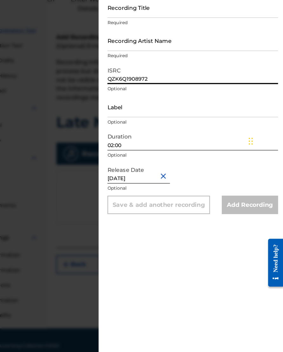
type input "QZK6Q1908972"
click at [179, 64] on input "Recording Artist Name" at bounding box center [204, 73] width 147 height 18
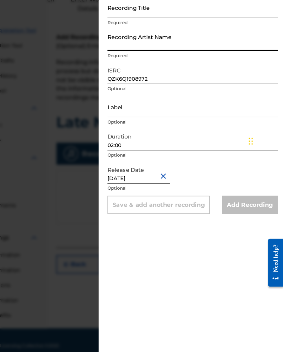
type input "[PERSON_NAME]"
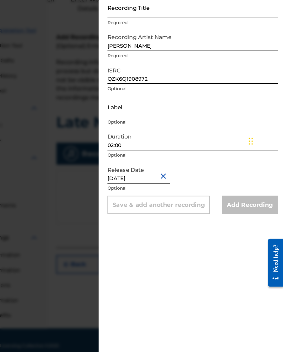
click at [155, 36] on input "Recording Title" at bounding box center [204, 45] width 147 height 18
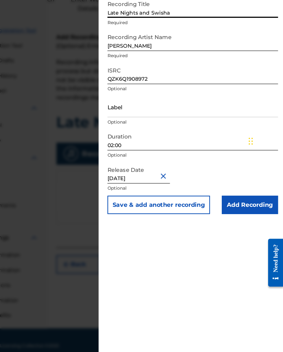
type input "Late Nights and Swishaz"
click at [230, 207] on input "Add Recording" at bounding box center [254, 215] width 49 height 16
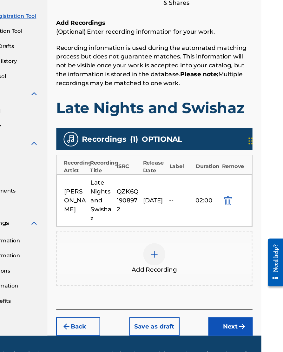
scroll to position [85, 19]
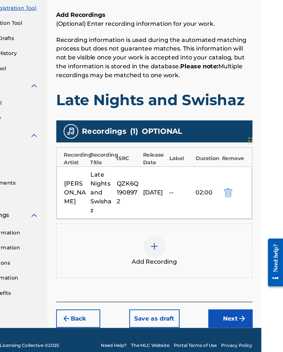
click at [219, 305] on button "Next" at bounding box center [238, 313] width 38 height 16
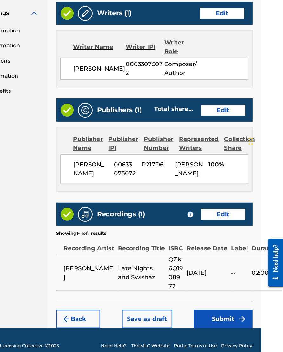
scroll to position [260, 19]
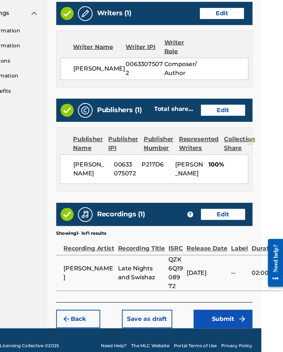
click at [206, 305] on button "Submit" at bounding box center [231, 313] width 51 height 16
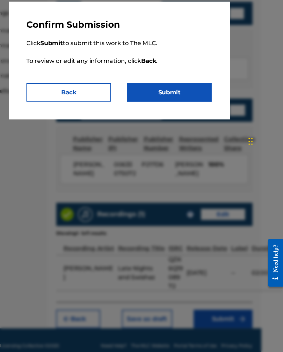
click at [154, 110] on button "Submit" at bounding box center [185, 118] width 73 height 16
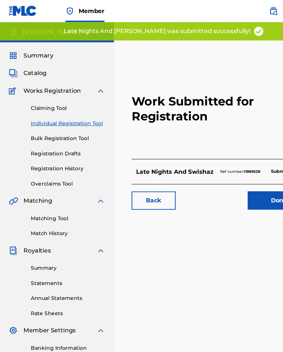
click at [229, 175] on link "Done" at bounding box center [241, 173] width 54 height 16
